Goal: Navigation & Orientation: Find specific page/section

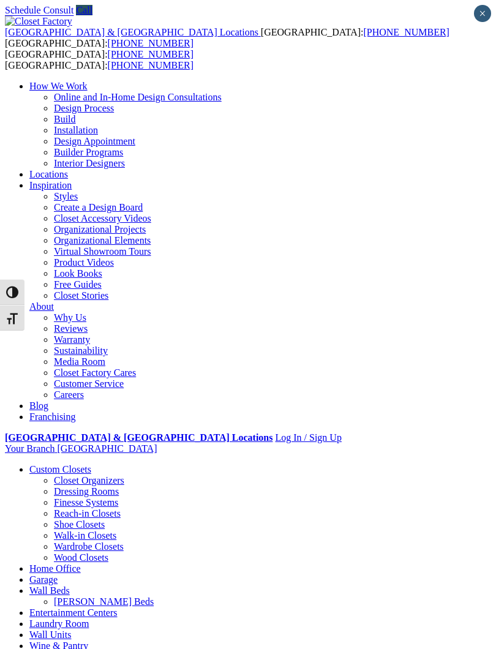
scroll to position [18, 0]
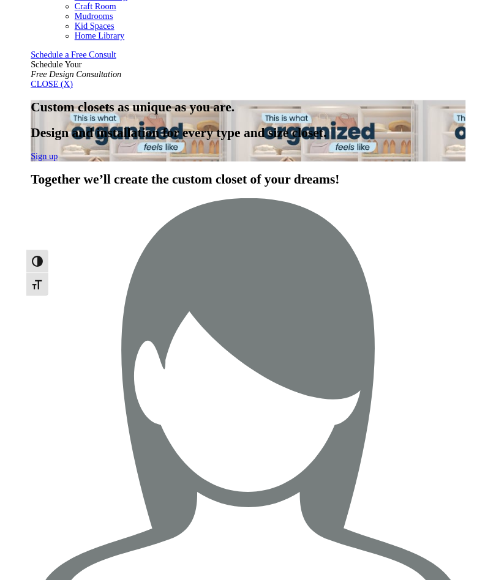
scroll to position [727, 0]
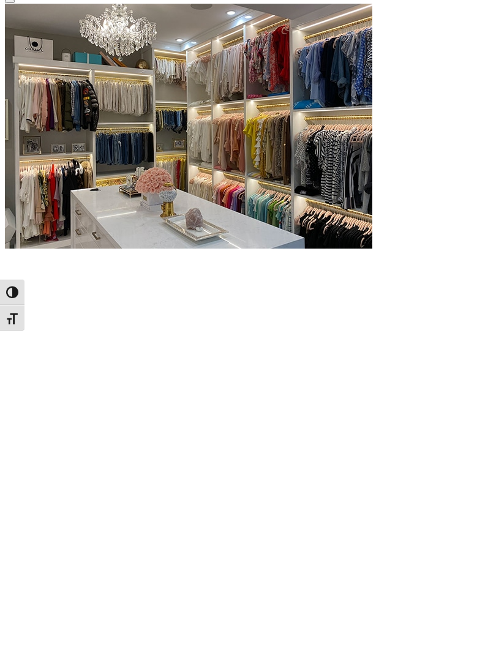
scroll to position [1229, 0]
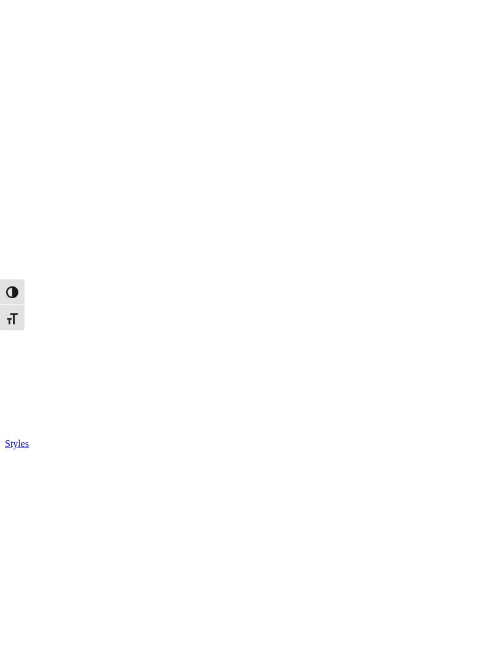
scroll to position [2022, 0]
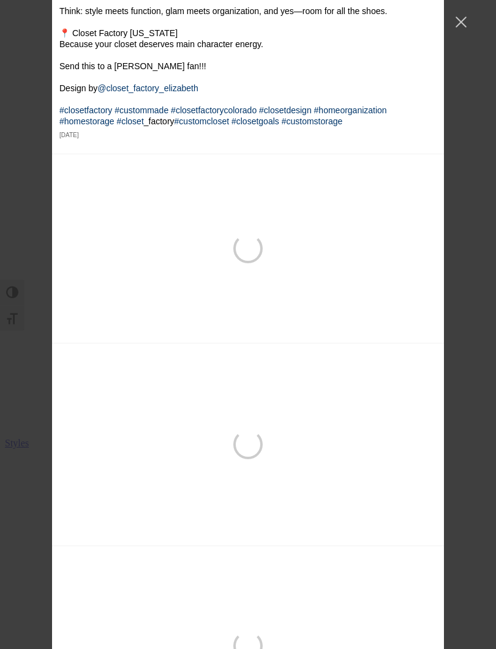
scroll to position [4876, 0]
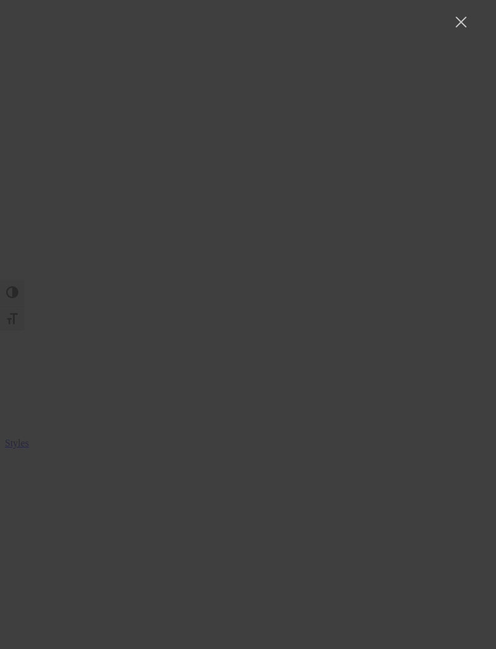
scroll to position [12616, 0]
click at [457, 26] on button "Close Instagram Feed Popup" at bounding box center [461, 22] width 20 height 20
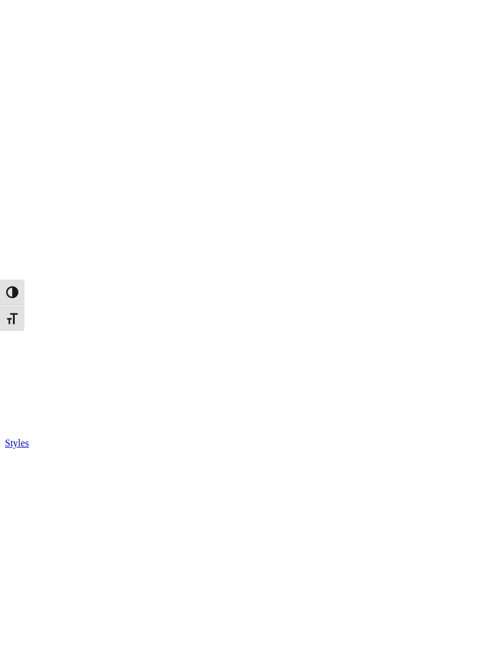
click at [0, 0] on span at bounding box center [0, 0] width 0 height 0
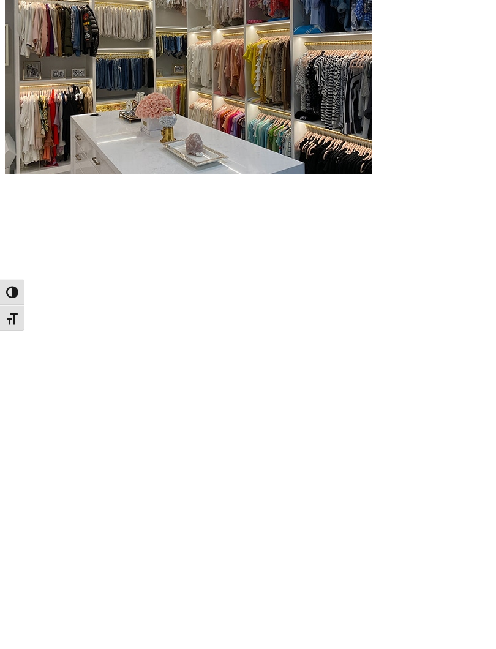
scroll to position [1899, 0]
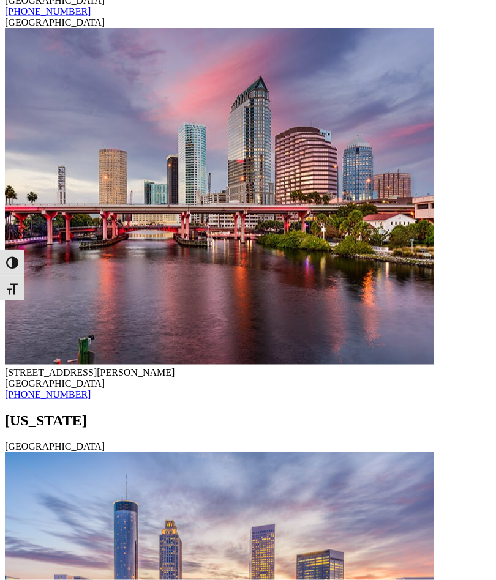
scroll to position [10053, 0]
